Goal: Task Accomplishment & Management: Manage account settings

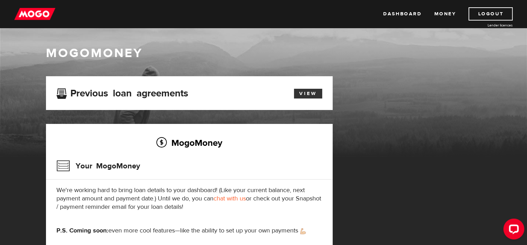
click at [311, 91] on link "View" at bounding box center [308, 94] width 28 height 10
click at [512, 231] on icon "Open LiveChat chat widget" at bounding box center [514, 229] width 7 height 5
click at [484, 12] on link "Logout" at bounding box center [491, 13] width 44 height 13
